Goal: Obtain resource: Obtain resource

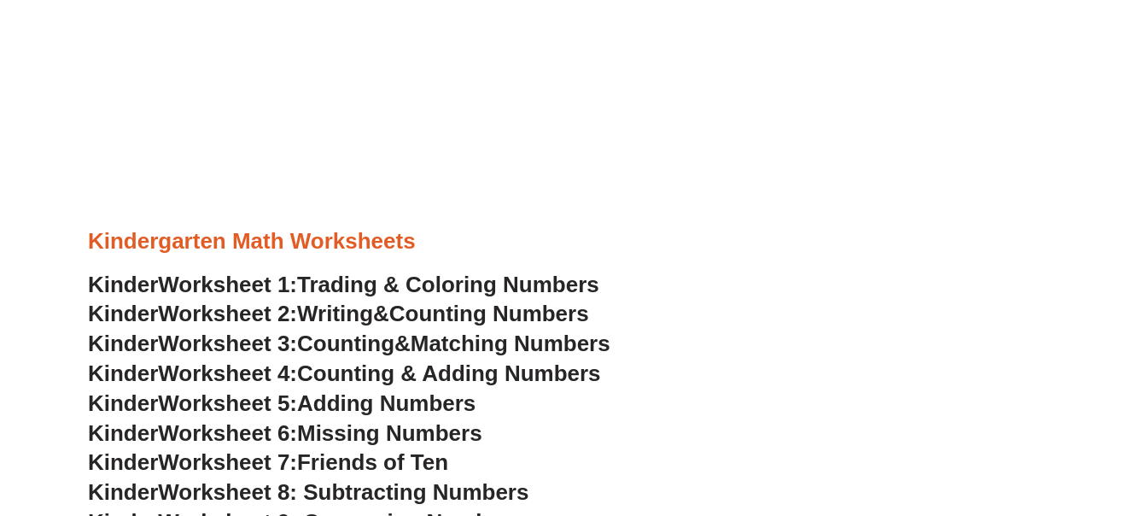
scroll to position [646, 0]
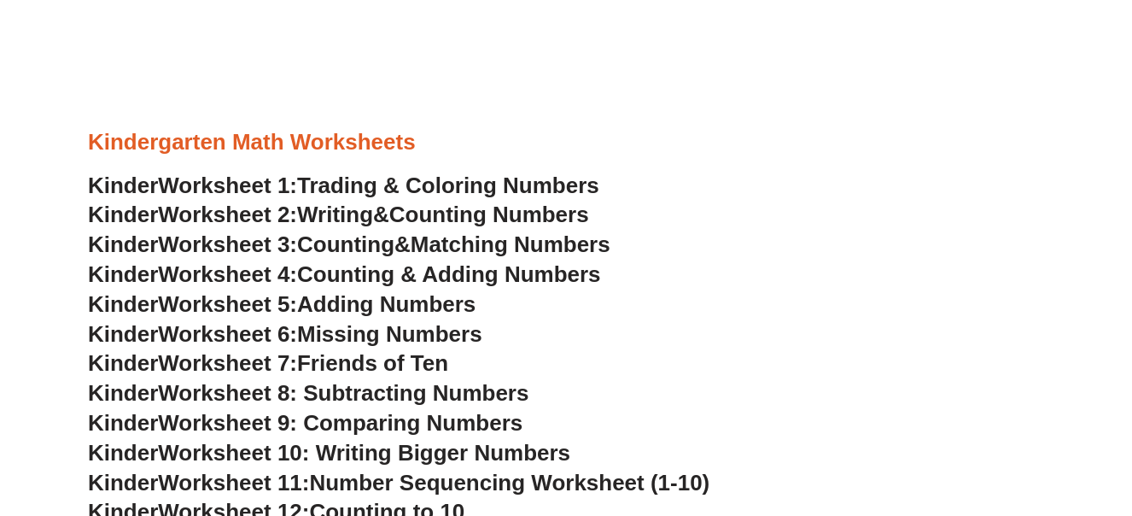
click at [377, 168] on div at bounding box center [566, 164] width 956 height 13
click at [362, 190] on span "Trading & Coloring Numbers" at bounding box center [448, 186] width 302 height 26
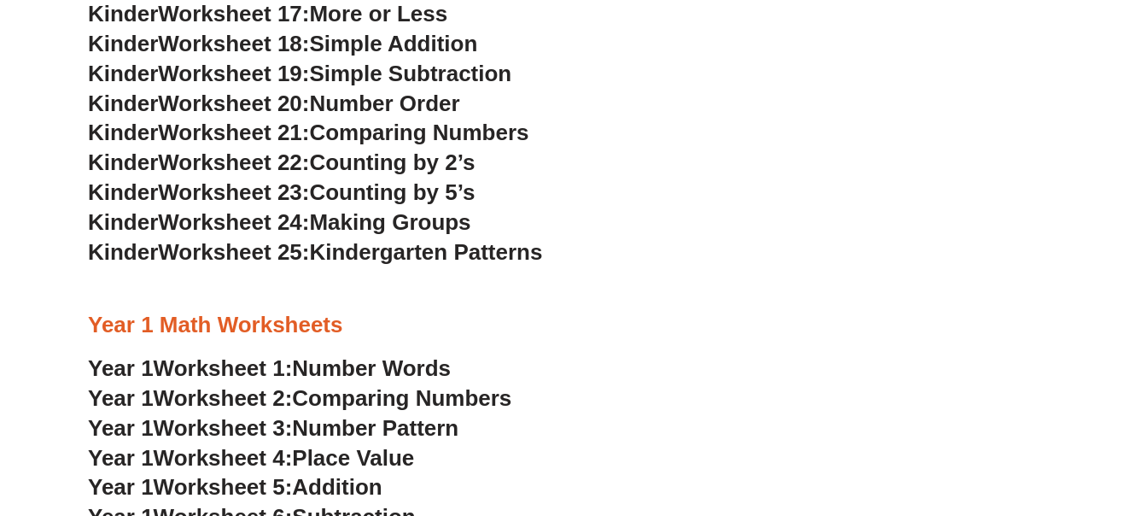
scroll to position [777, 0]
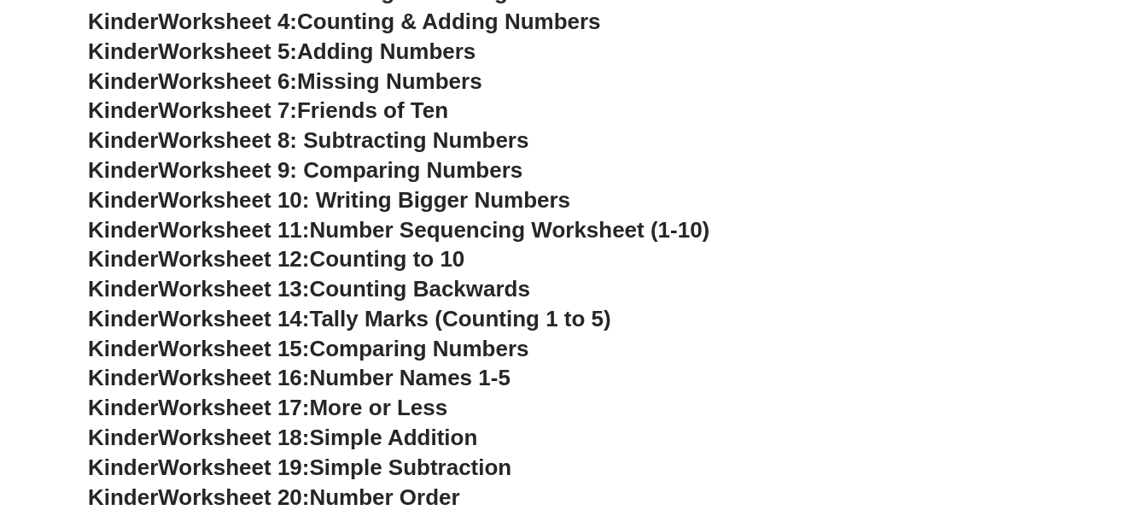
scroll to position [1023, 0]
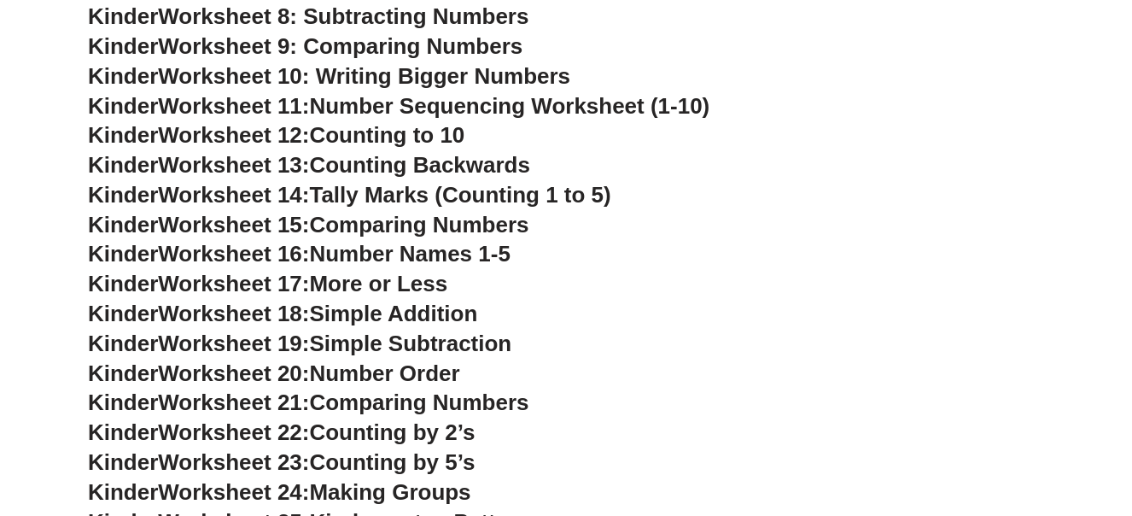
click at [354, 226] on span "Comparing Numbers" at bounding box center [418, 225] width 219 height 26
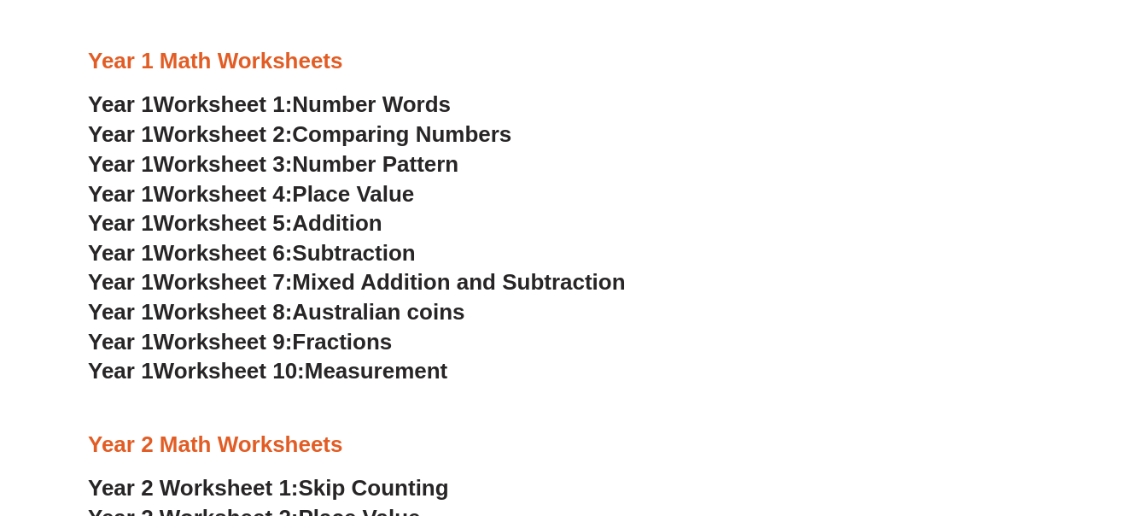
scroll to position [1558, 0]
click at [384, 159] on span "Number Pattern" at bounding box center [375, 163] width 167 height 26
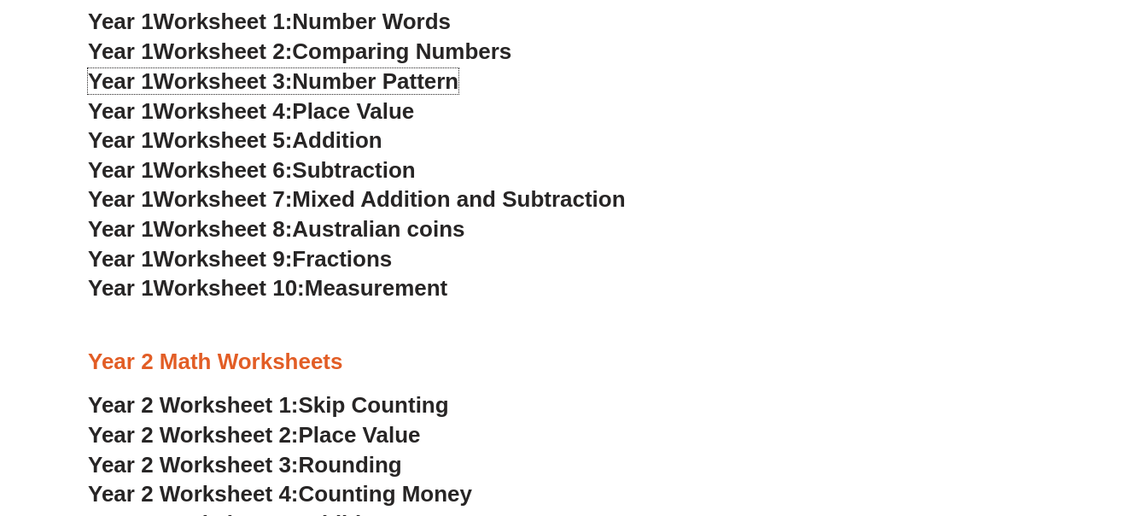
scroll to position [1641, 0]
click at [358, 230] on span "Australian coins" at bounding box center [378, 228] width 173 height 26
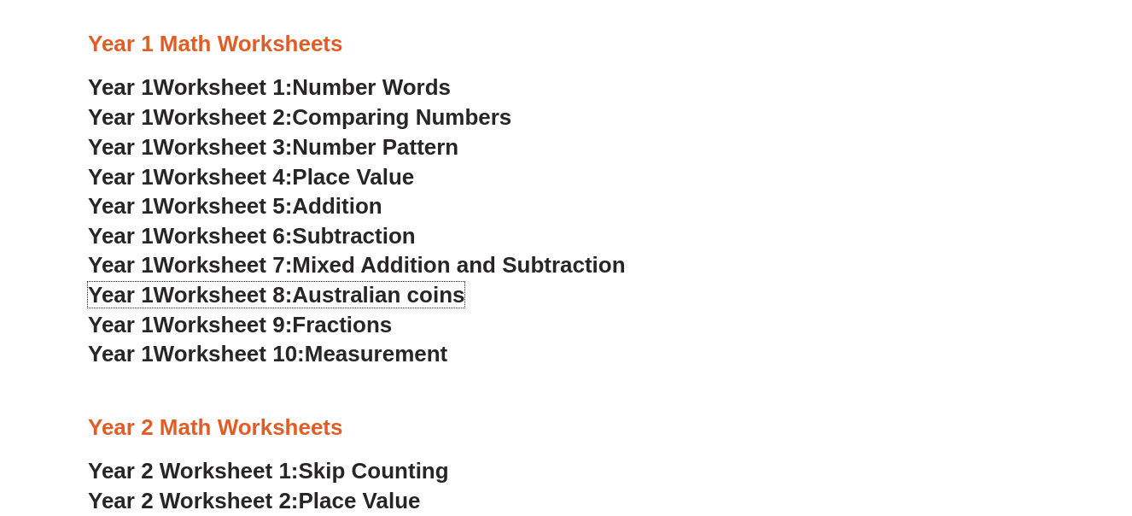
scroll to position [1573, 0]
click at [293, 324] on span "Worksheet 9:" at bounding box center [223, 326] width 139 height 26
click at [562, 270] on span "Mixed Addition and Subtraction" at bounding box center [458, 266] width 333 height 26
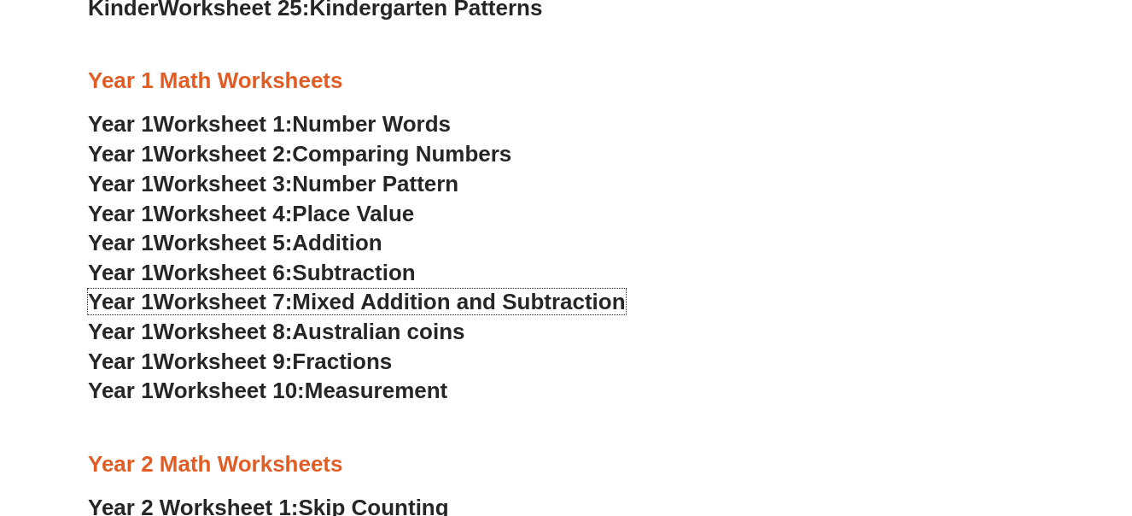
scroll to position [1536, 0]
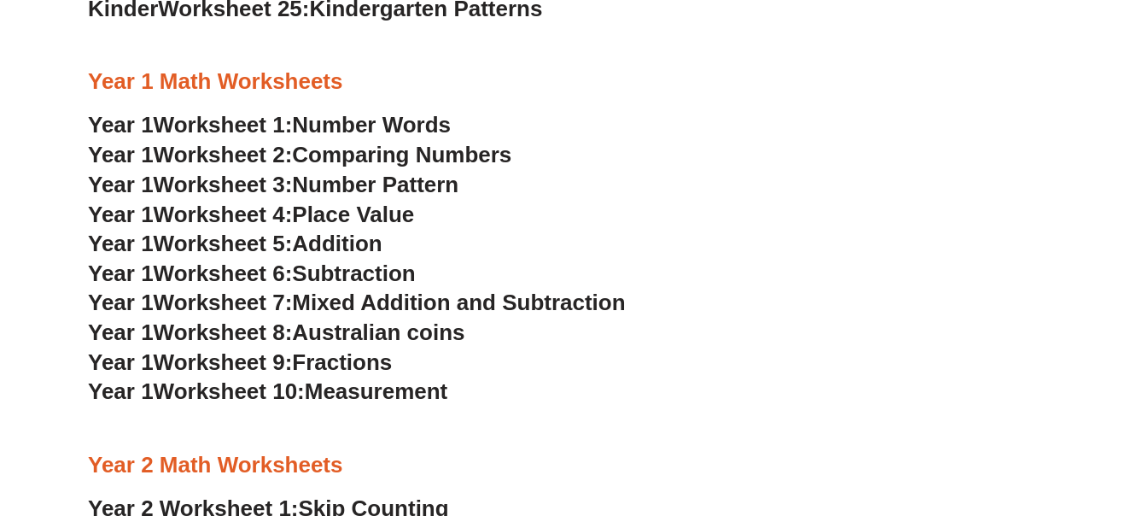
click at [348, 210] on span "Place Value" at bounding box center [353, 215] width 122 height 26
